Goal: Transaction & Acquisition: Purchase product/service

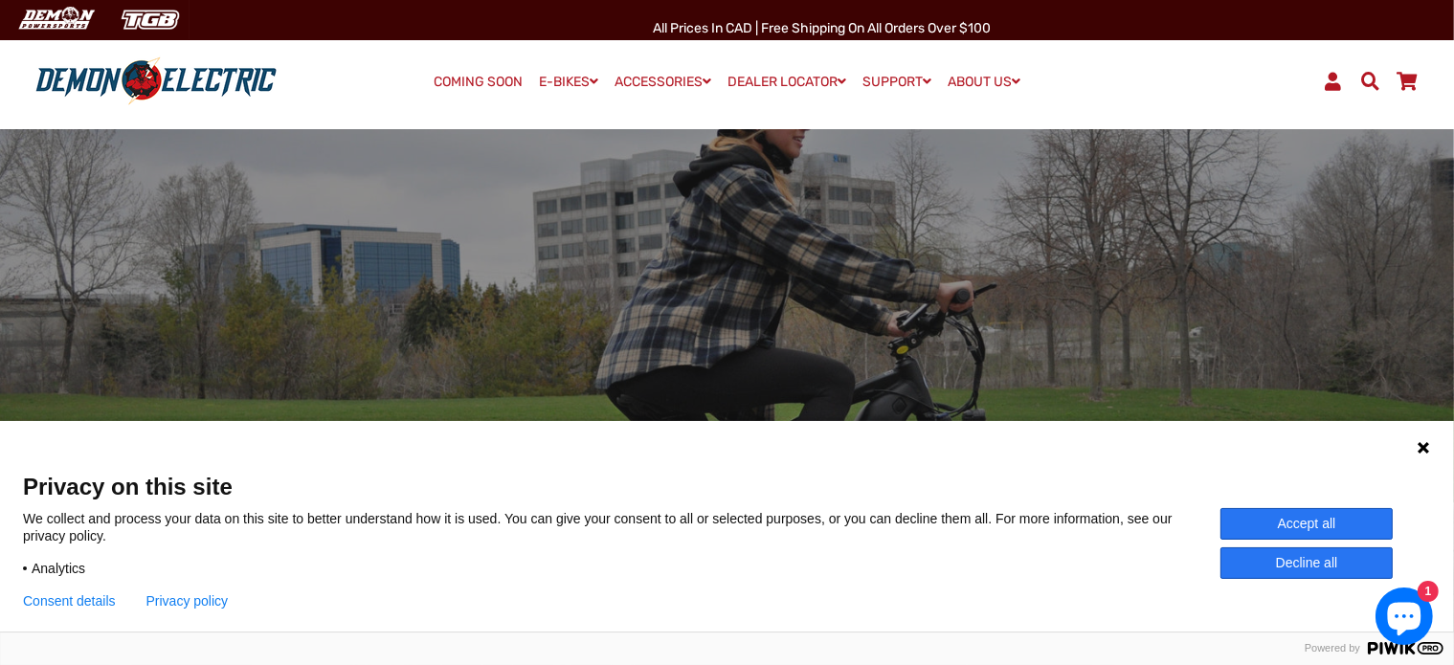
click at [1294, 519] on button "Accept all" at bounding box center [1307, 524] width 172 height 32
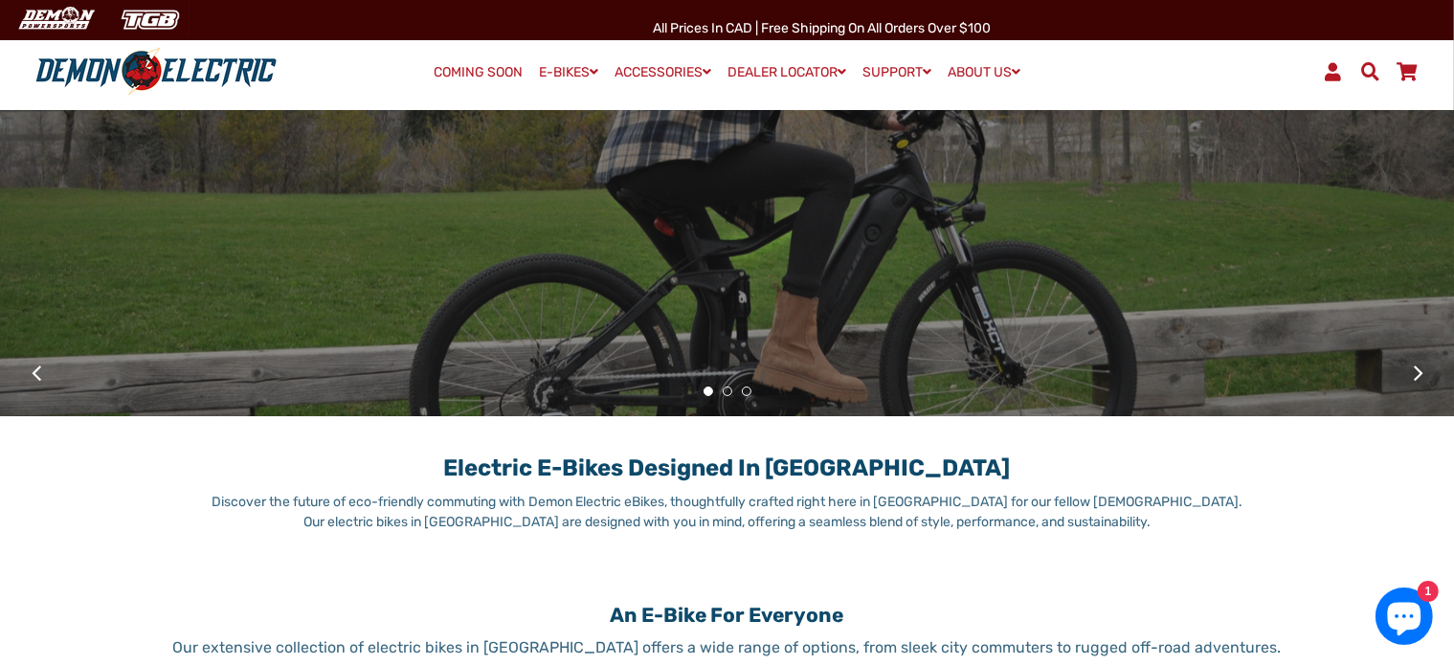
scroll to position [96, 0]
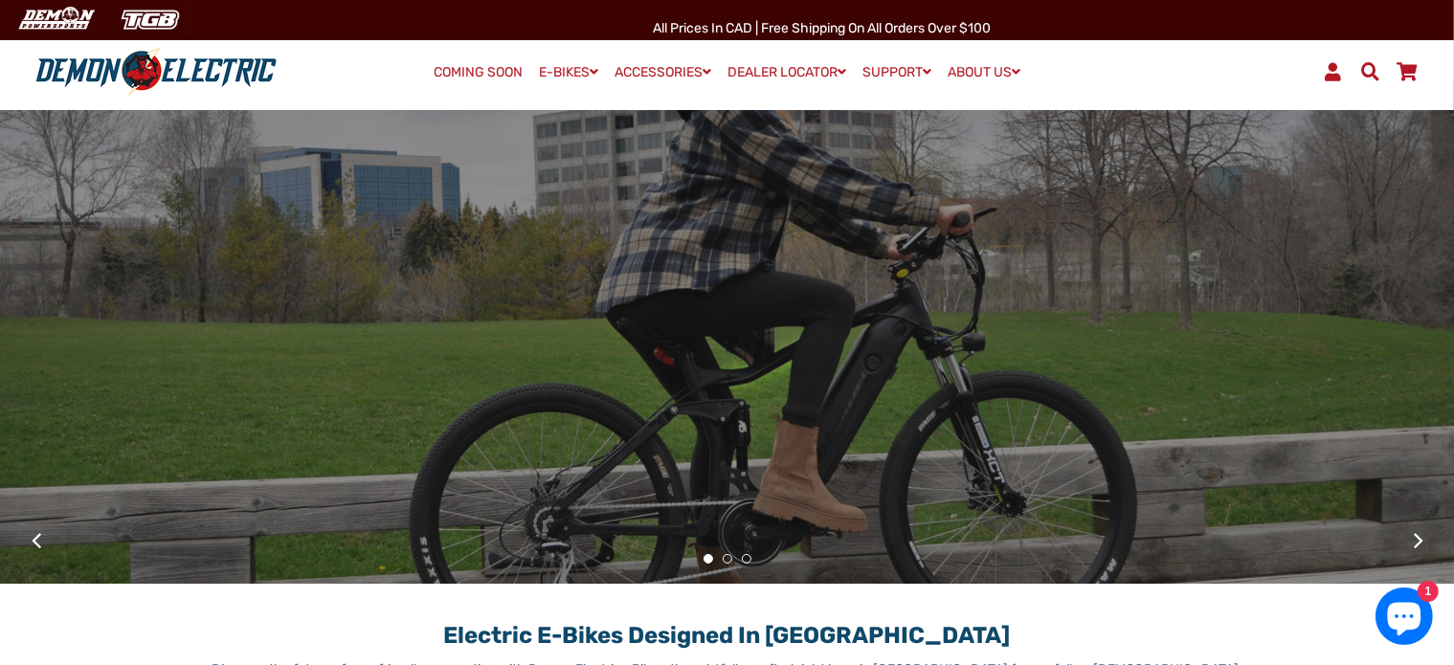
click at [723, 560] on button "2" at bounding box center [728, 559] width 10 height 10
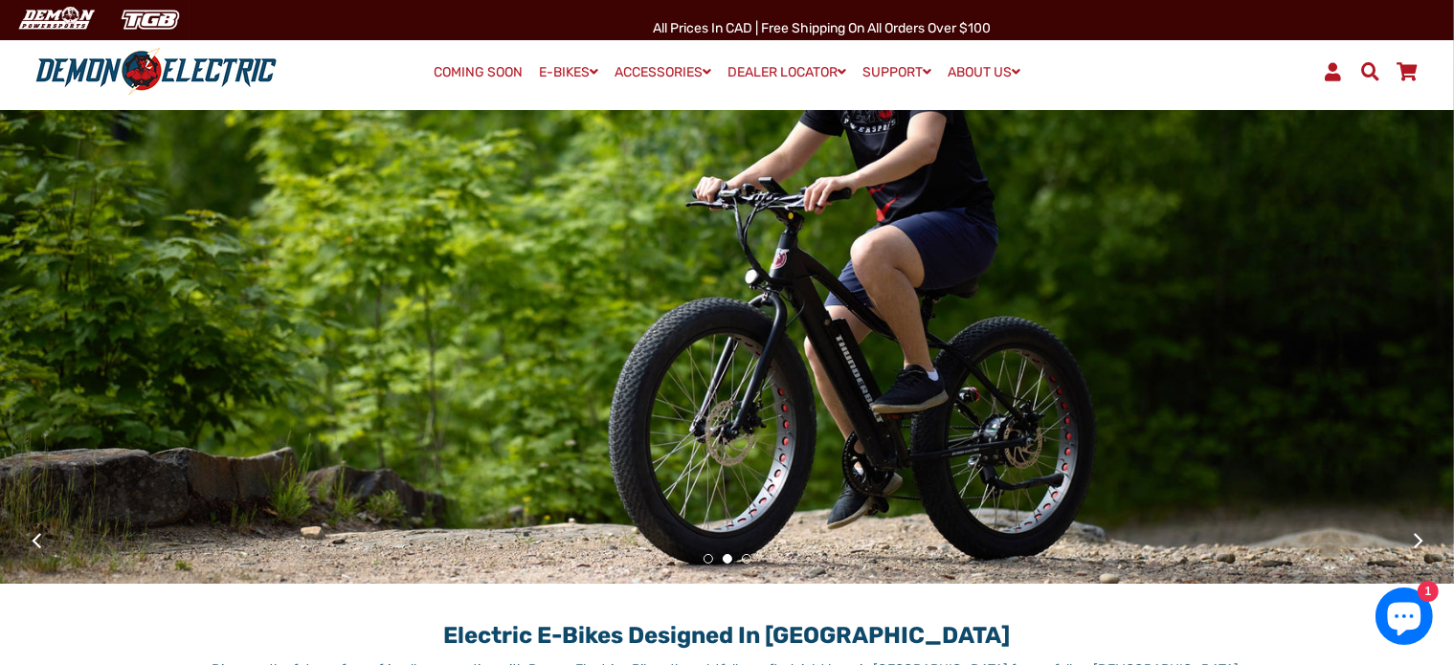
click at [745, 555] on button "3" at bounding box center [747, 559] width 10 height 10
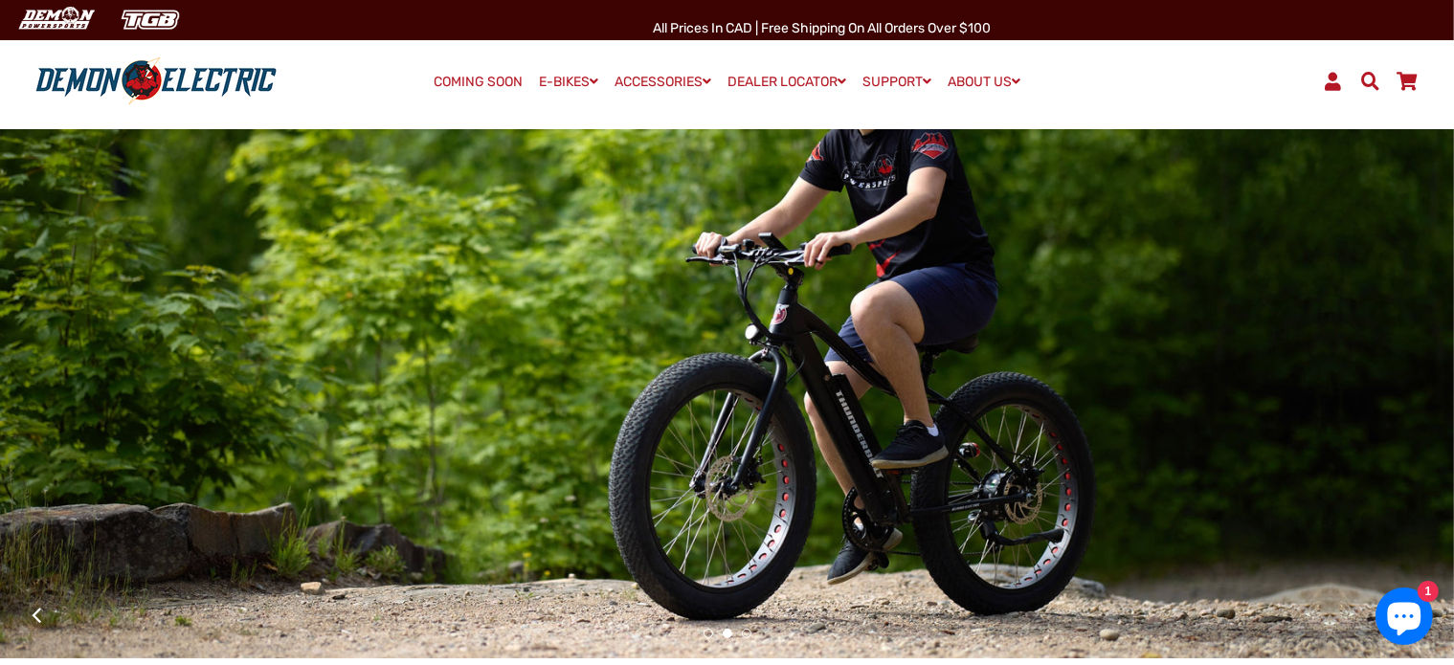
scroll to position [0, 0]
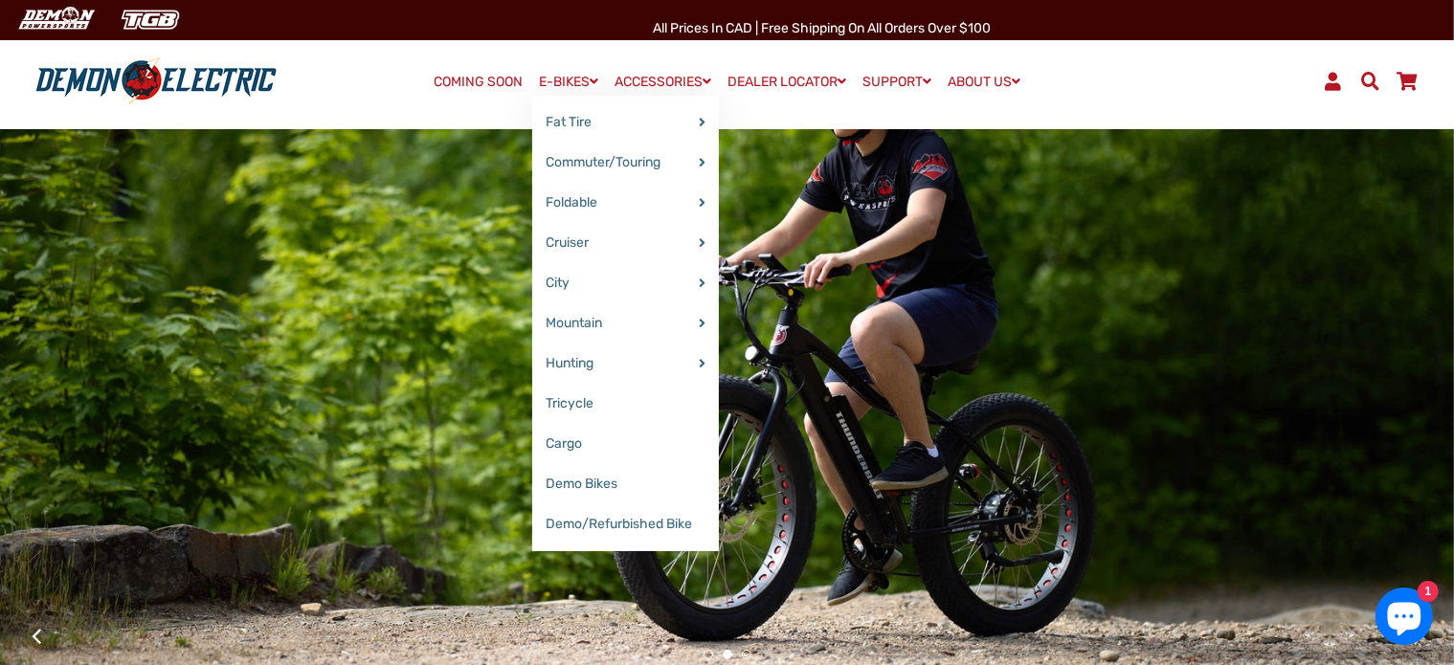
click at [554, 76] on link "E-BIKES" at bounding box center [568, 82] width 73 height 28
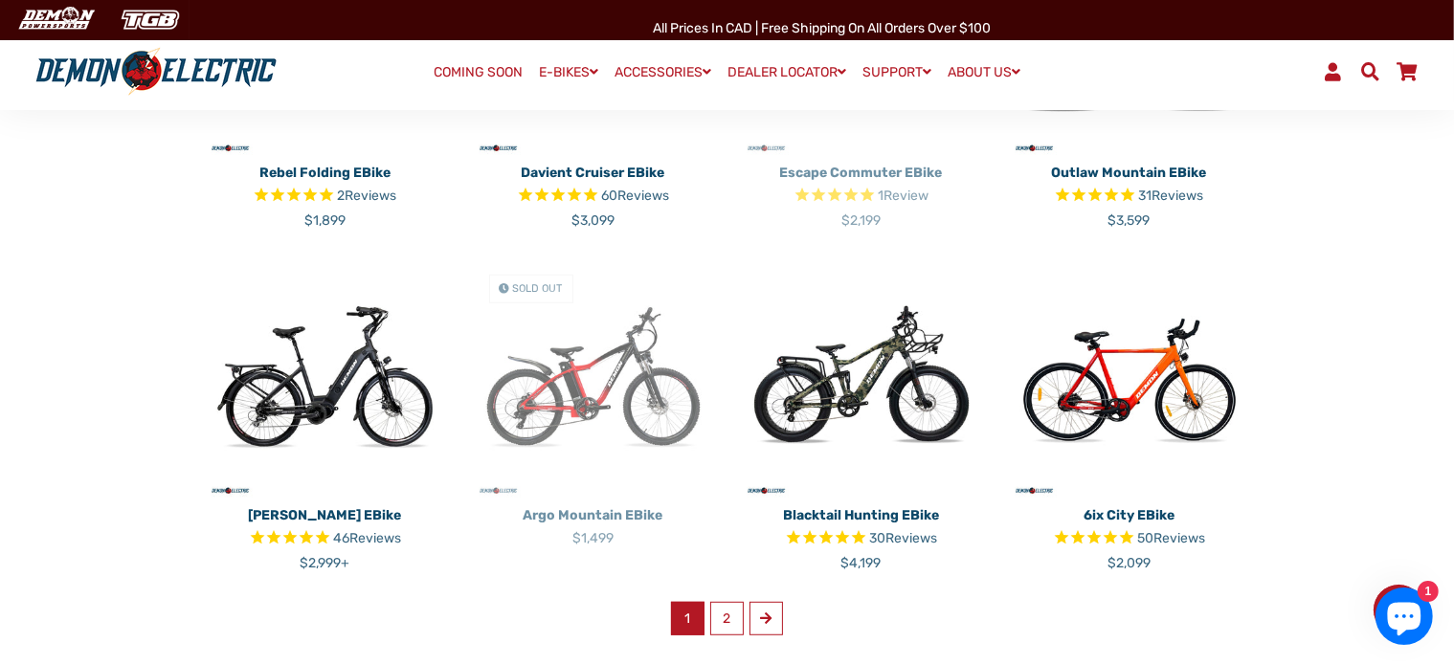
scroll to position [1053, 0]
click at [762, 616] on span at bounding box center [766, 617] width 11 height 13
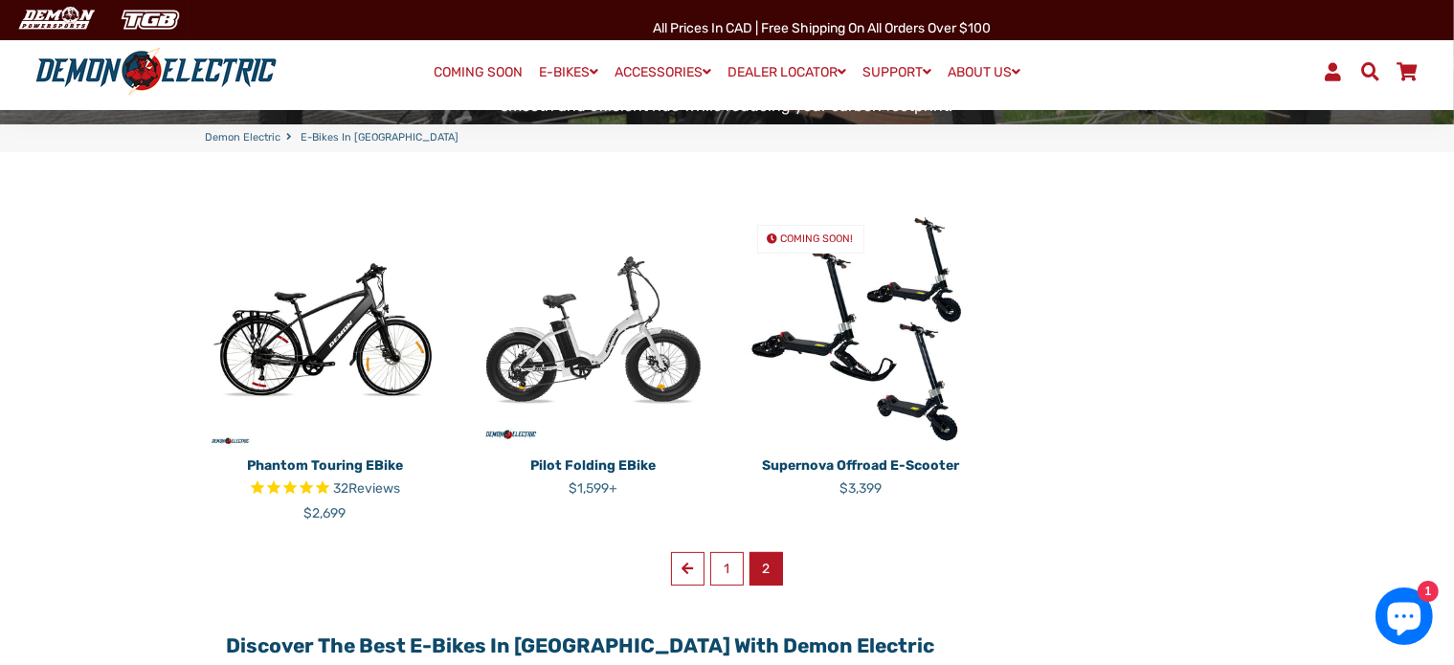
scroll to position [479, 0]
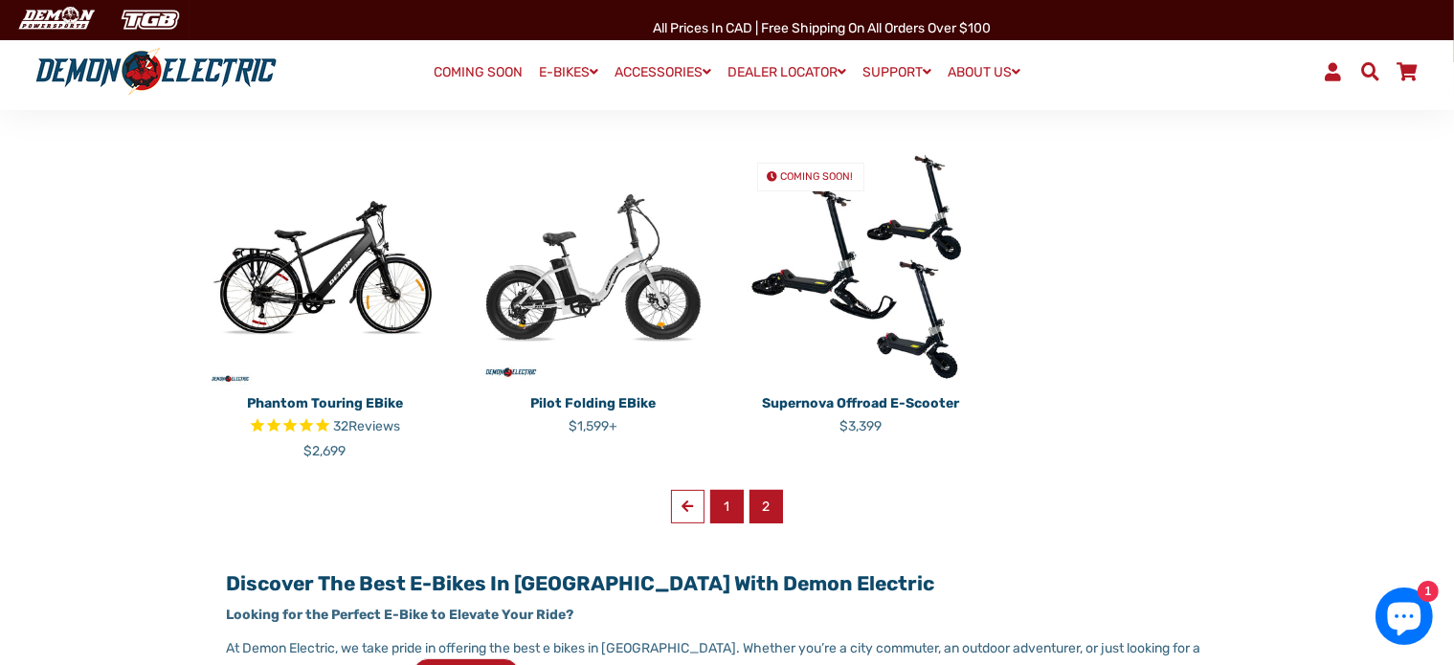
click at [720, 501] on link "1" at bounding box center [727, 507] width 34 height 34
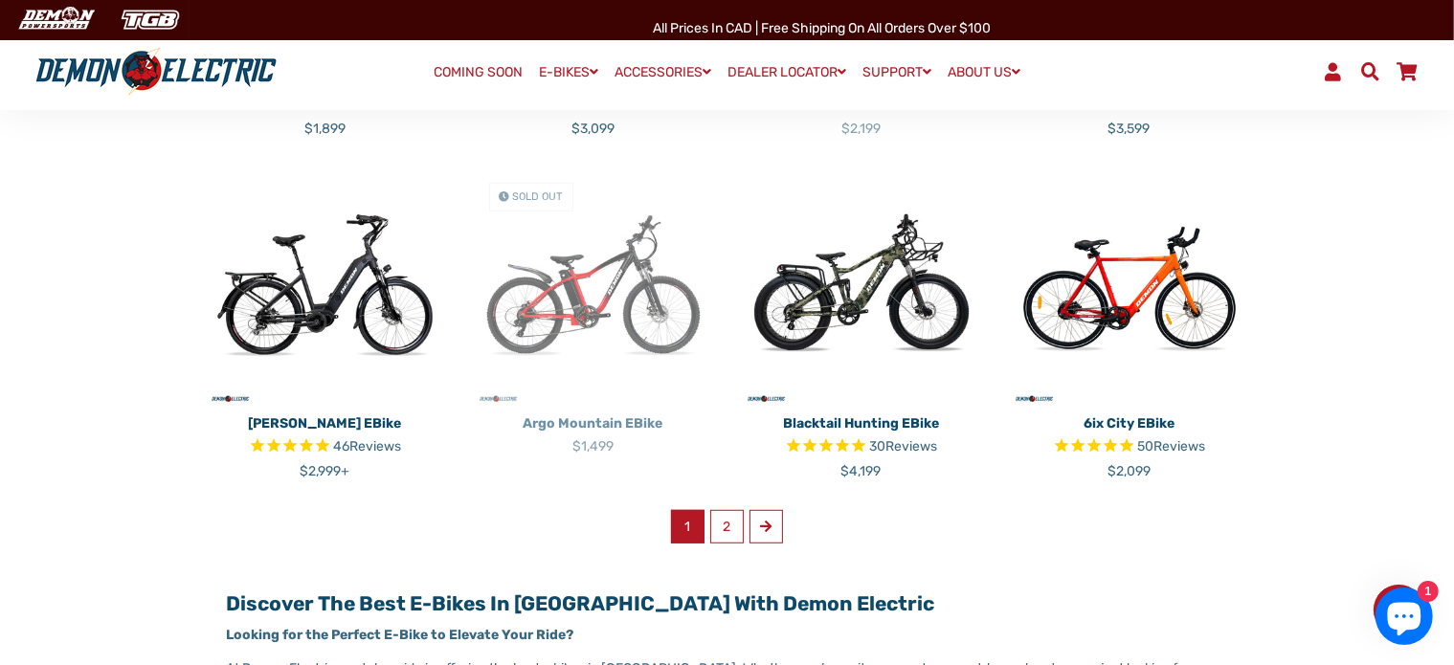
scroll to position [1149, 0]
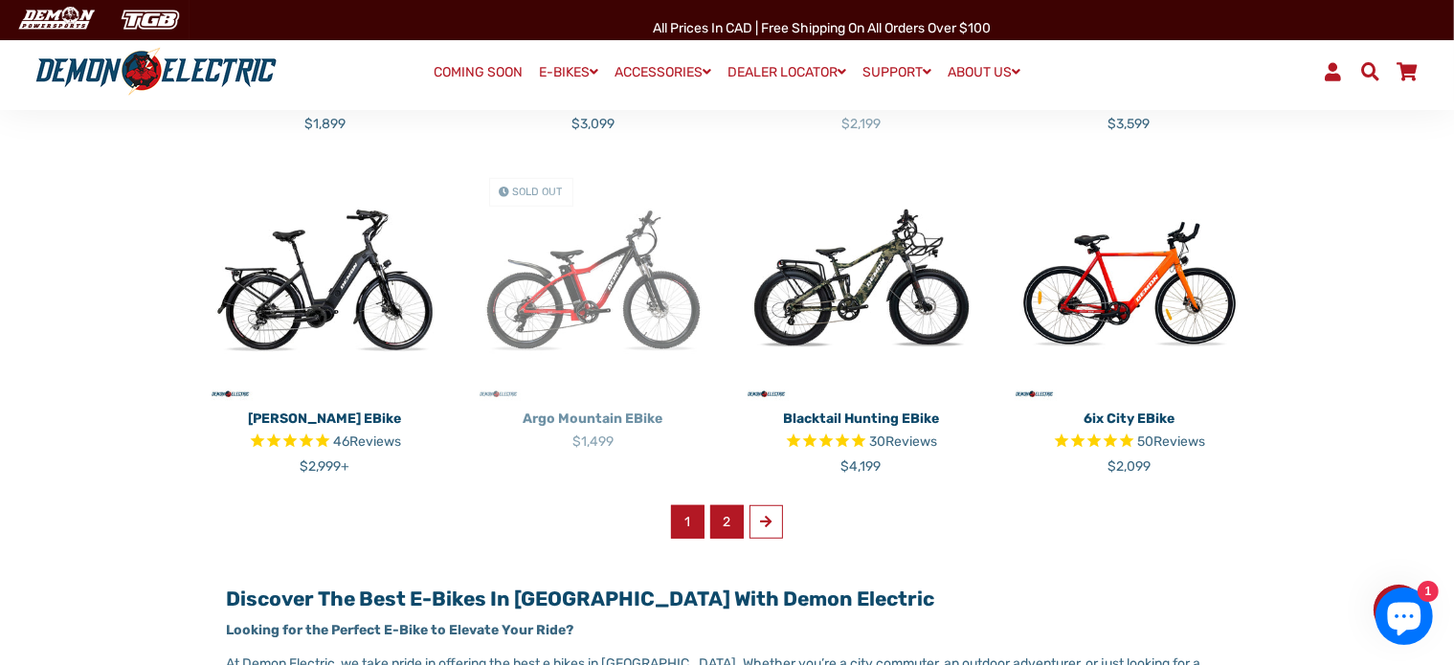
click at [733, 520] on link "2" at bounding box center [727, 522] width 34 height 34
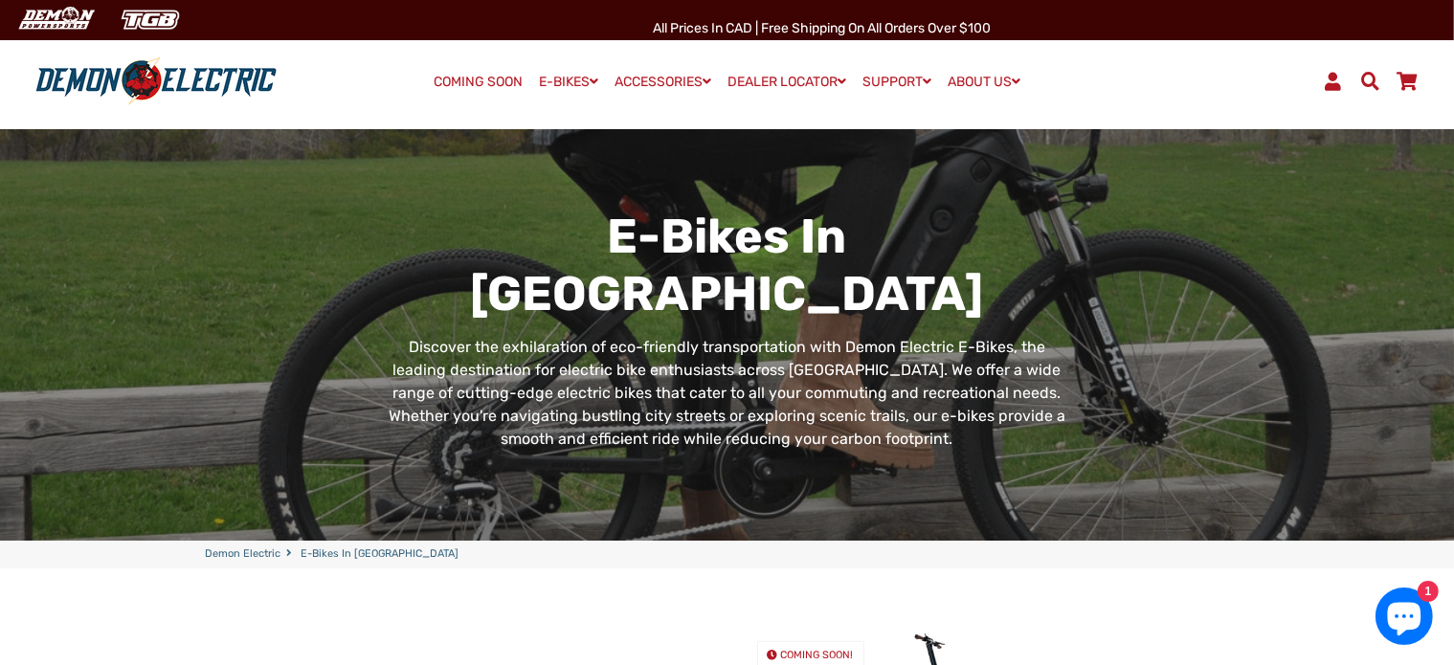
click at [1207, 217] on div "E-Bikes in [GEOGRAPHIC_DATA] Discover the exhilaration of eco-friendly transpor…" at bounding box center [727, 342] width 1101 height 385
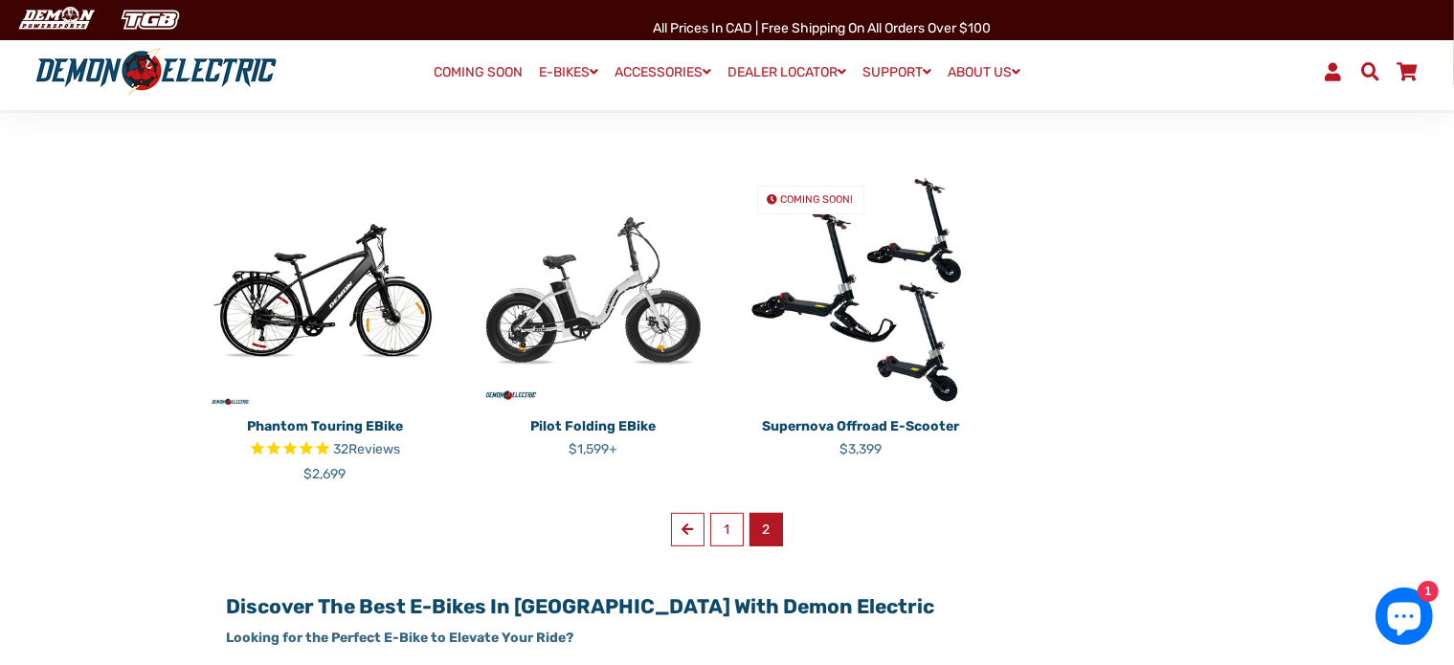
scroll to position [479, 0]
